Goal: Register for event/course

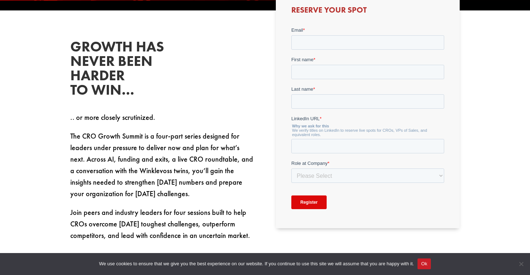
scroll to position [319, 0]
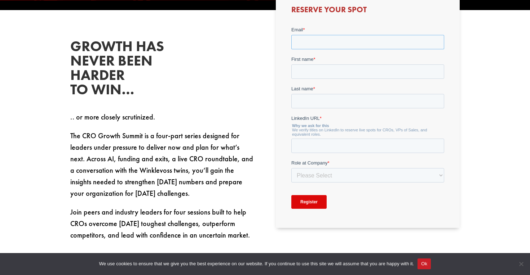
click at [320, 42] on input "Email *" at bounding box center [367, 42] width 153 height 14
type input "[PERSON_NAME][EMAIL_ADDRESS][DOMAIN_NAME]"
click at [327, 71] on input "First name *" at bounding box center [367, 71] width 153 height 14
type input "[PERSON_NAME]"
click at [312, 108] on input "Last name *" at bounding box center [367, 101] width 153 height 14
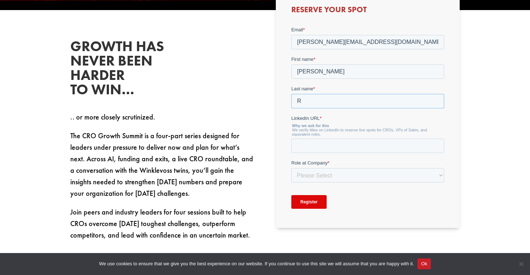
type input "[PERSON_NAME]"
click at [324, 143] on input "LinkedIn URL *" at bounding box center [367, 146] width 153 height 14
paste input "[URL][DOMAIN_NAME][PERSON_NAME]"
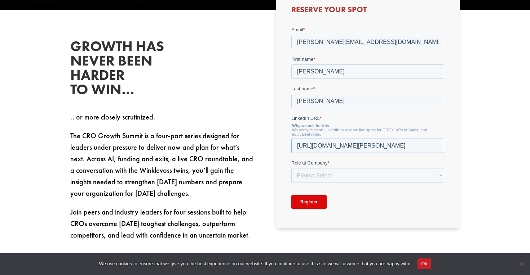
scroll to position [0, 20]
type input "[URL][DOMAIN_NAME][PERSON_NAME]"
click at [317, 177] on select "Please Select C-Level (CRO, CSO, etc) Senior Leadership (VP of Sales, VP of Ena…" at bounding box center [367, 175] width 153 height 14
select select "C-Level (CRO, CSO, etc)"
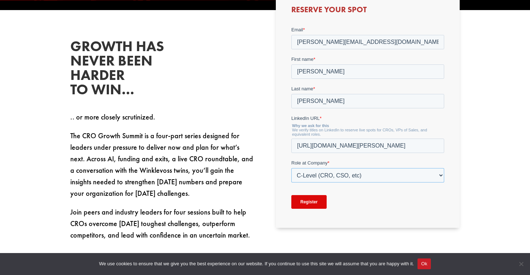
click at [291, 168] on select "Please Select C-Level (CRO, CSO, etc) Senior Leadership (VP of Sales, VP of Ena…" at bounding box center [367, 175] width 153 height 14
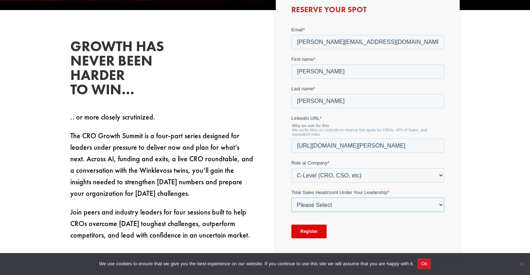
click at [344, 204] on select "Please Select Just Me 1-9 [PHONE_NUMBER] [PHONE_NUMBER]+" at bounding box center [367, 205] width 153 height 14
select select "1-9"
click at [291, 198] on select "Please Select Just Me 1-9 [PHONE_NUMBER] [PHONE_NUMBER]+" at bounding box center [367, 205] width 153 height 14
click at [312, 234] on input "Register" at bounding box center [308, 232] width 35 height 14
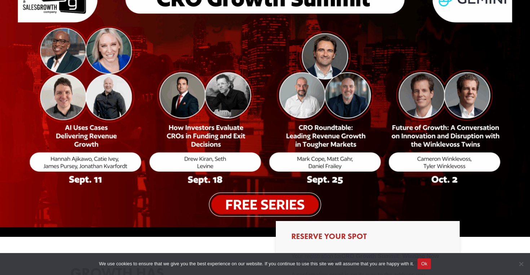
scroll to position [71, 0]
